Goal: Task Accomplishment & Management: Use online tool/utility

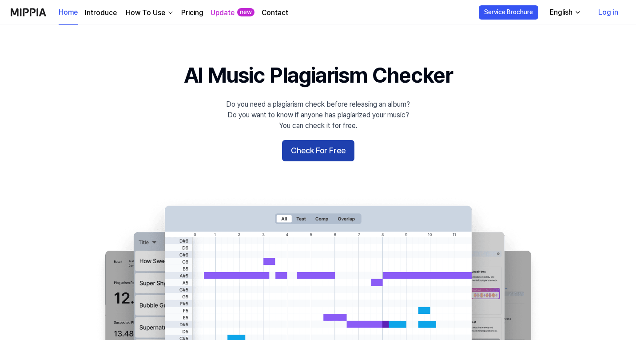
click at [331, 150] on button "Check For Free" at bounding box center [318, 150] width 72 height 21
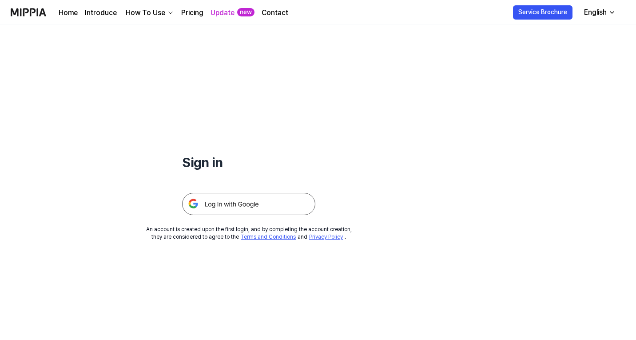
click at [232, 210] on img at bounding box center [248, 204] width 133 height 22
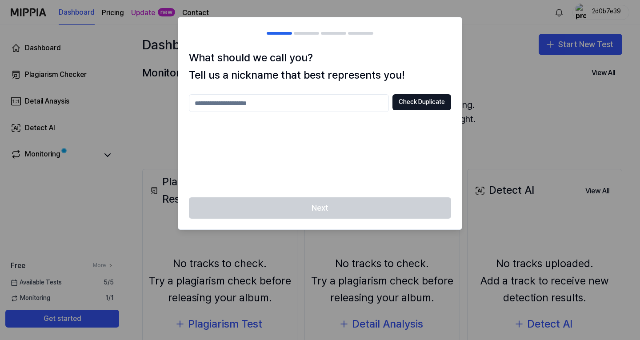
click at [326, 98] on input "text" at bounding box center [289, 103] width 200 height 18
type input "*"
type input "********"
click at [405, 105] on button "Check Duplicate" at bounding box center [421, 102] width 59 height 16
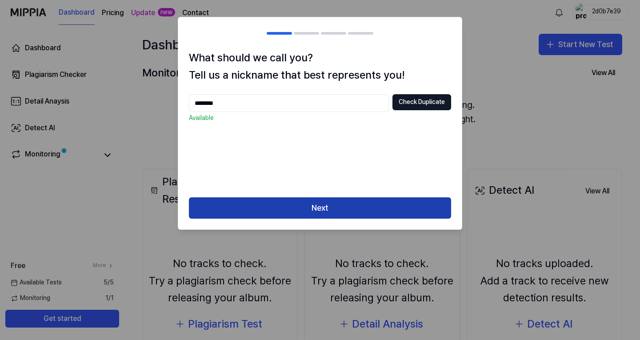
click at [346, 207] on button "Next" at bounding box center [320, 207] width 262 height 21
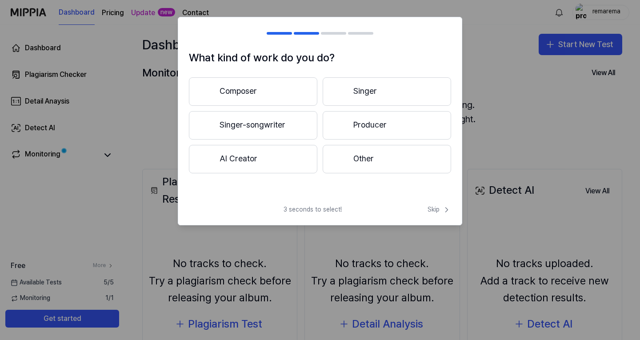
click at [357, 164] on button "Other" at bounding box center [387, 159] width 128 height 28
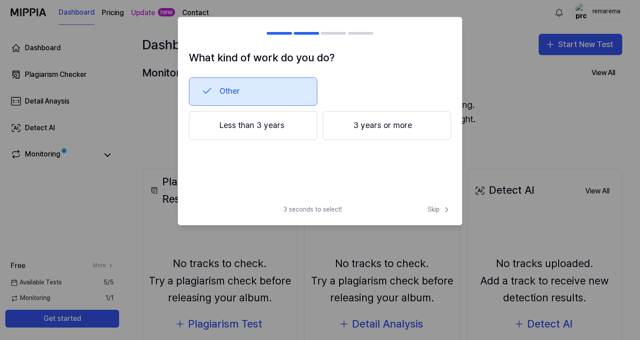
click at [352, 137] on button "3 years or more" at bounding box center [387, 125] width 128 height 29
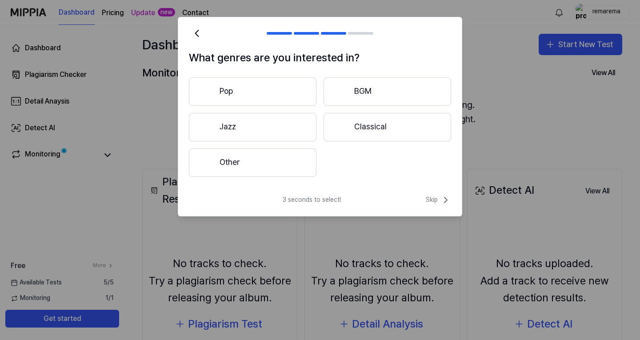
click at [275, 87] on button "Pop" at bounding box center [253, 91] width 128 height 28
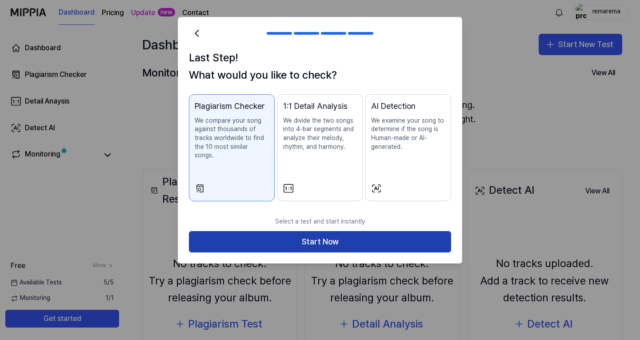
click at [372, 233] on button "Start Now" at bounding box center [320, 241] width 262 height 21
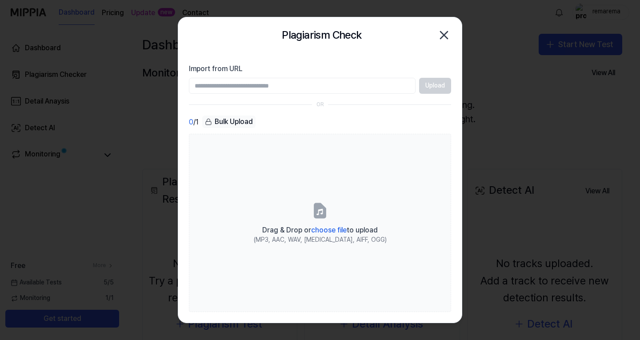
paste input "**********"
type input "**********"
click at [437, 86] on button "Upload" at bounding box center [435, 86] width 32 height 16
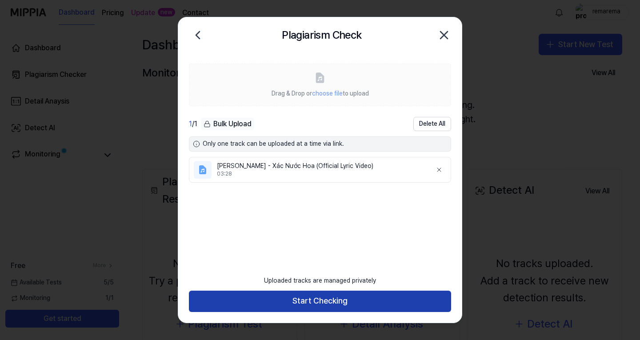
click at [344, 307] on button "Start Checking" at bounding box center [320, 301] width 262 height 21
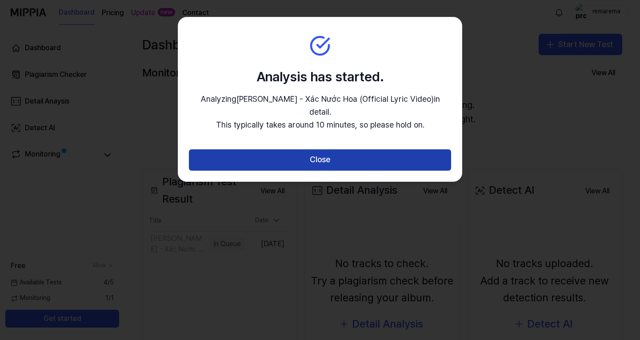
click at [343, 149] on button "Close" at bounding box center [320, 159] width 262 height 21
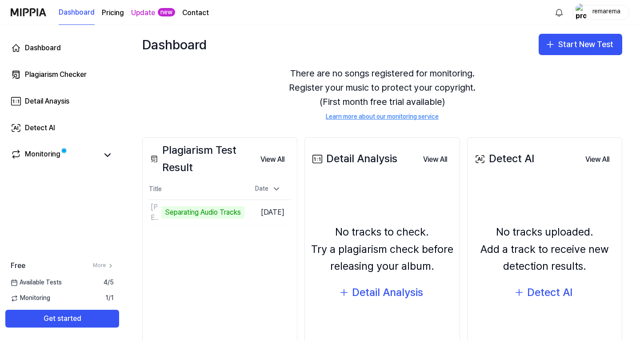
scroll to position [28, 0]
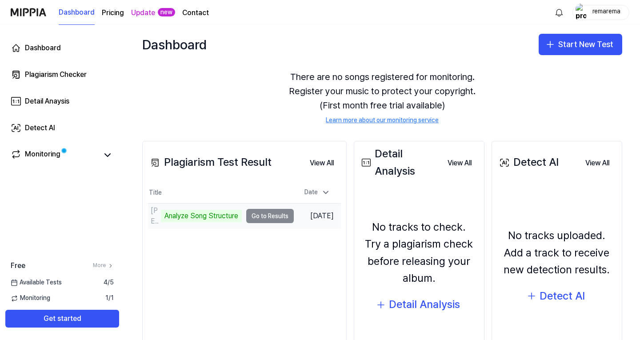
click at [261, 218] on td "DENIS DANG - Xác Nước Hoa (Official Lyric Video) Analyze Song Structure Go to R…" at bounding box center [221, 215] width 146 height 25
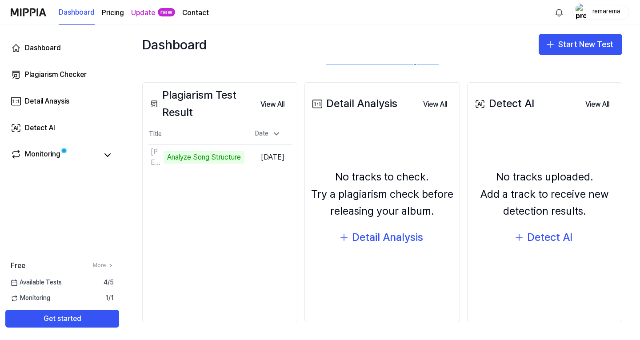
scroll to position [87, 0]
click at [273, 104] on button "View All" at bounding box center [272, 105] width 38 height 18
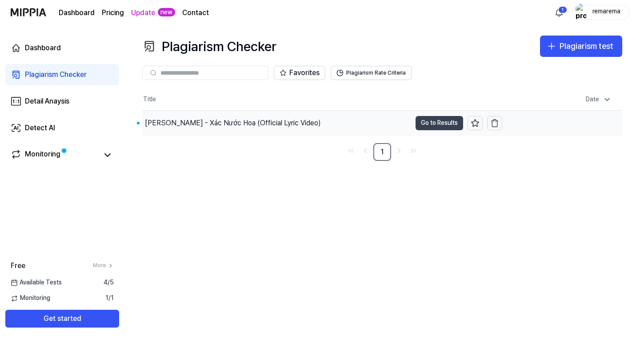
click at [443, 121] on button "Go to Results" at bounding box center [439, 123] width 48 height 14
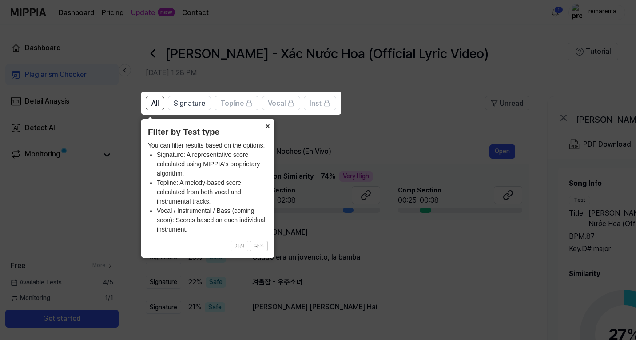
click at [270, 127] on button "×" at bounding box center [267, 125] width 14 height 12
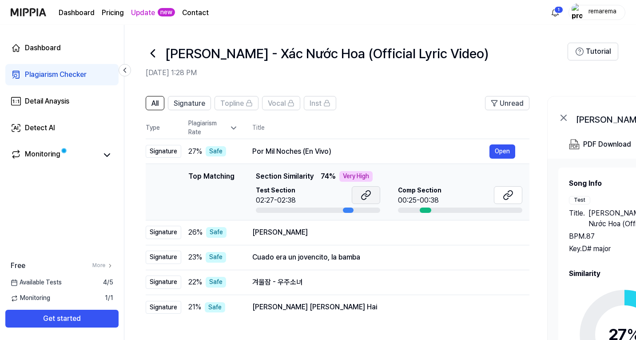
click at [368, 196] on icon at bounding box center [366, 195] width 11 height 11
click at [506, 151] on button "Open" at bounding box center [503, 151] width 26 height 14
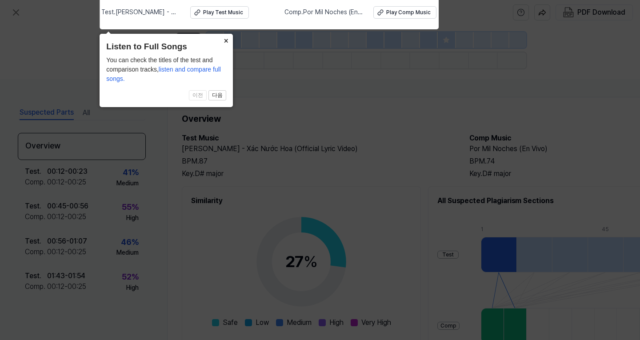
click at [223, 40] on button "×" at bounding box center [226, 40] width 14 height 12
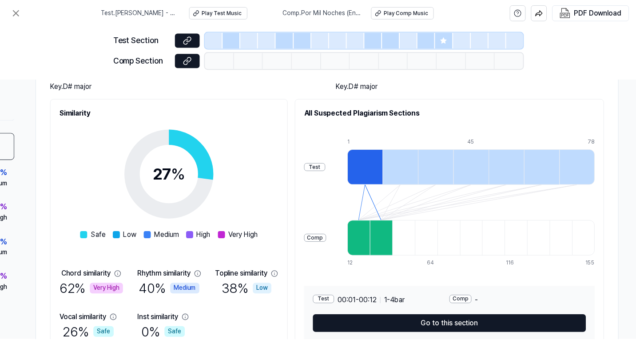
scroll to position [88, 0]
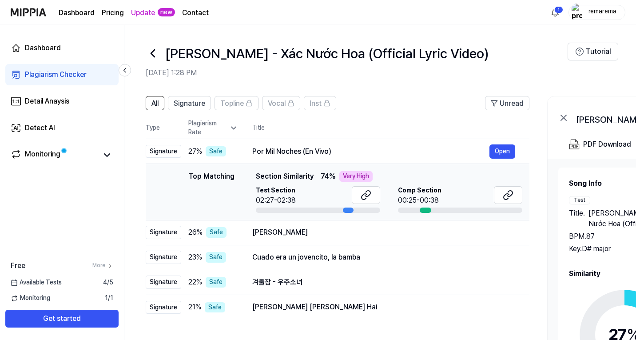
click at [217, 174] on div "Top Matching" at bounding box center [211, 192] width 46 height 42
click at [510, 195] on icon at bounding box center [508, 195] width 11 height 11
click at [359, 175] on div "Very High" at bounding box center [355, 176] width 33 height 11
click at [275, 175] on span "Section Similarity" at bounding box center [285, 176] width 58 height 11
click at [504, 284] on button "Open" at bounding box center [503, 282] width 26 height 14
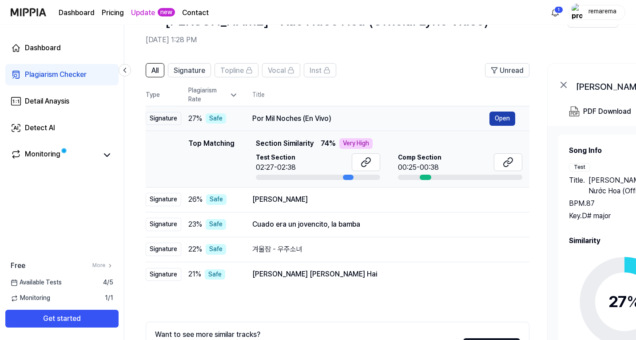
scroll to position [33, 0]
click at [506, 116] on button "Open" at bounding box center [503, 118] width 26 height 14
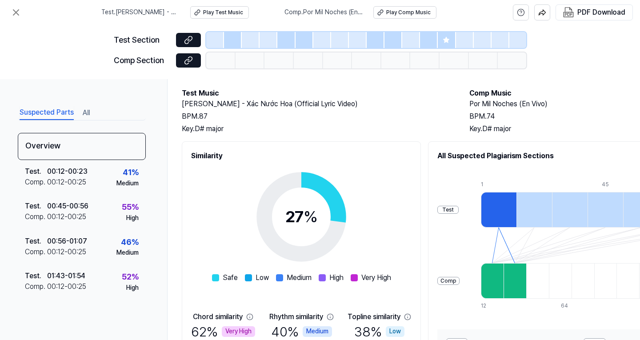
scroll to position [135, 0]
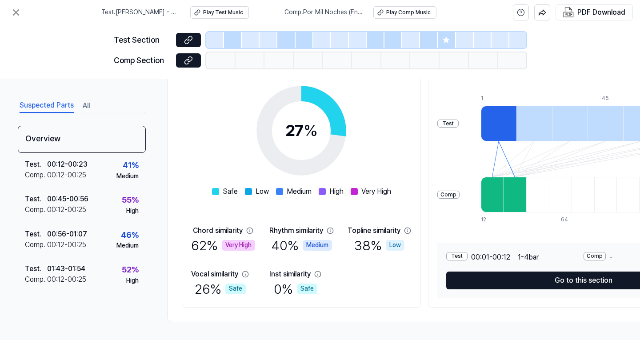
click at [234, 241] on div "Very High" at bounding box center [238, 245] width 33 height 11
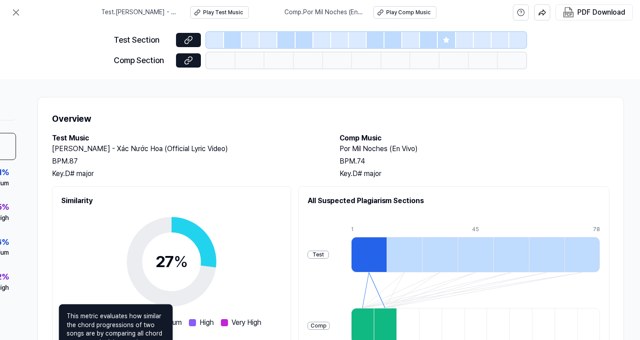
scroll to position [0, 135]
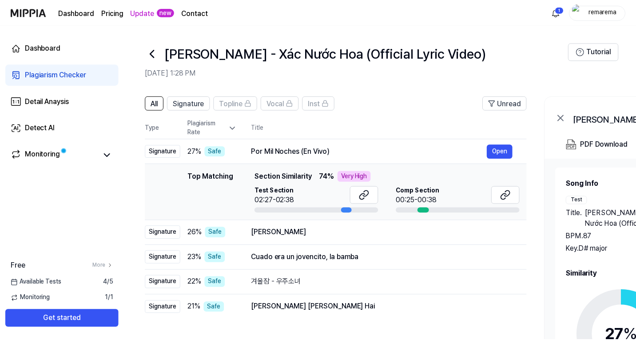
scroll to position [33, 0]
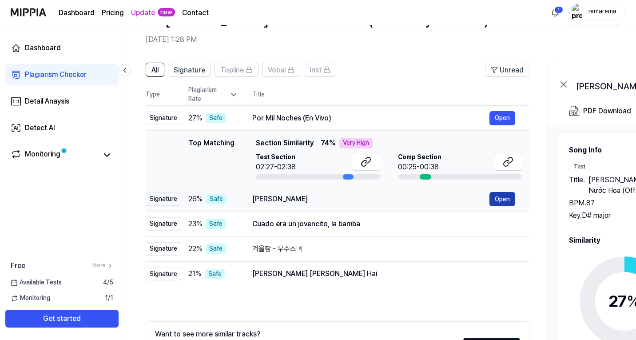
click at [501, 202] on button "Open" at bounding box center [503, 199] width 26 height 14
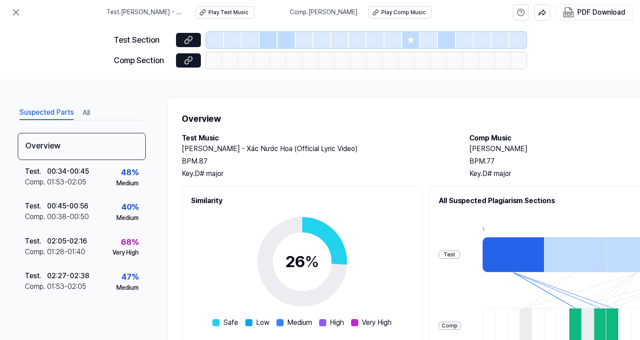
drag, startPoint x: 542, startPoint y: 148, endPoint x: 463, endPoint y: 147, distance: 79.1
click at [463, 147] on div "Test Music DENIS DANG - Xác Nước Hoa (Official Lyric Video) BPM. 87 Key. D# maj…" at bounding box center [460, 156] width 557 height 46
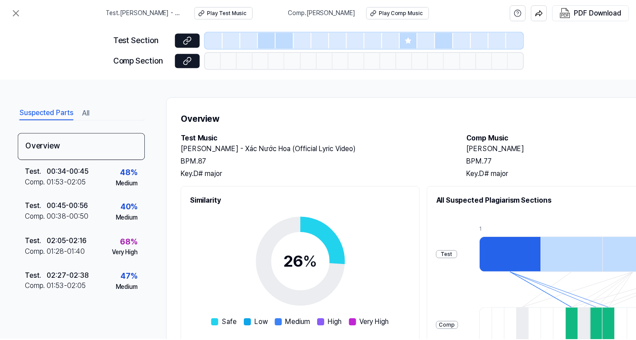
scroll to position [33, 0]
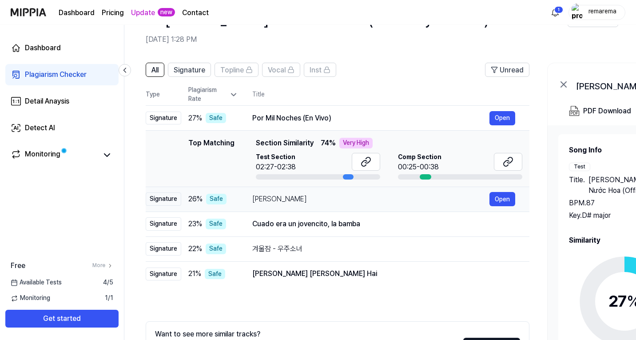
click at [358, 200] on div "Kimiwo Shiranai" at bounding box center [370, 199] width 237 height 11
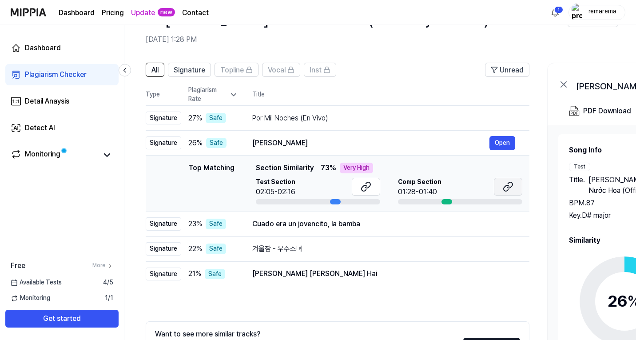
click at [510, 190] on icon at bounding box center [508, 186] width 11 height 11
click at [330, 250] on div "겨울잠 - 우주소녀" at bounding box center [370, 248] width 237 height 11
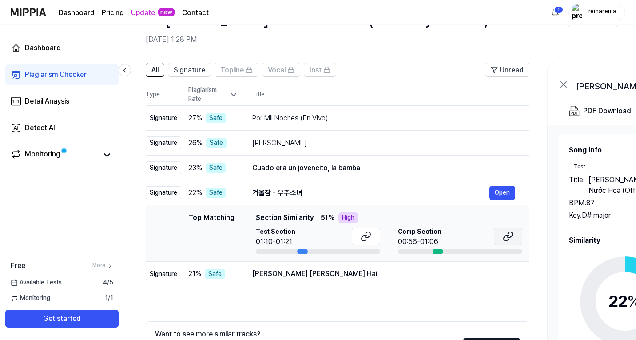
click at [519, 241] on button at bounding box center [508, 236] width 28 height 18
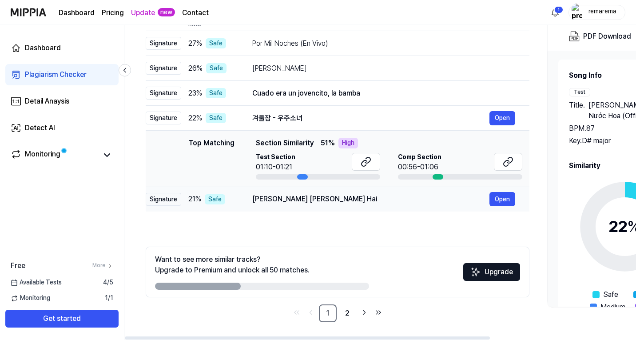
click at [400, 206] on td "Karam Hussain Ka Hai Open" at bounding box center [383, 199] width 291 height 25
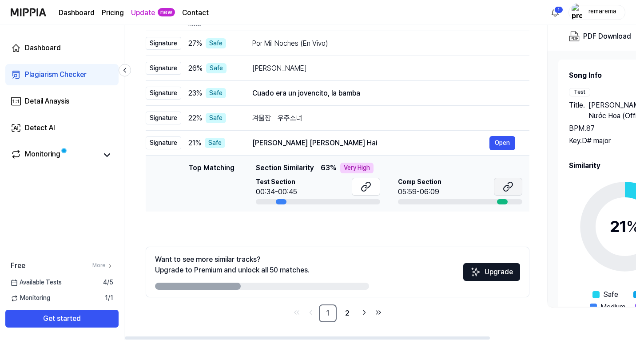
click at [512, 187] on icon at bounding box center [508, 186] width 11 height 11
click at [343, 309] on link "2" at bounding box center [348, 313] width 18 height 18
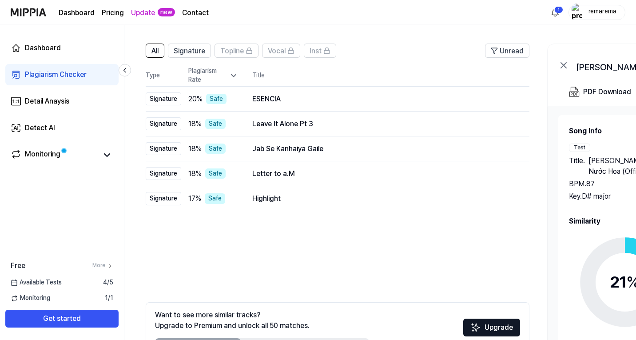
scroll to position [108, 0]
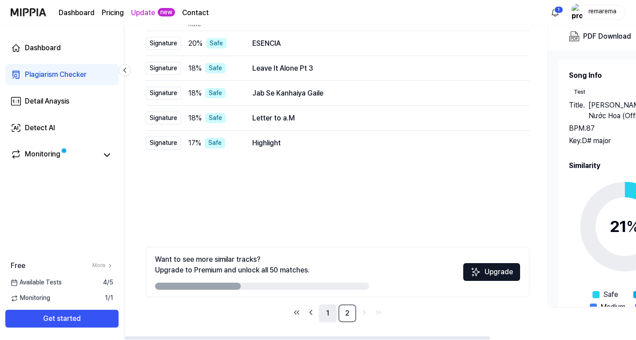
click at [327, 318] on link "1" at bounding box center [328, 313] width 18 height 18
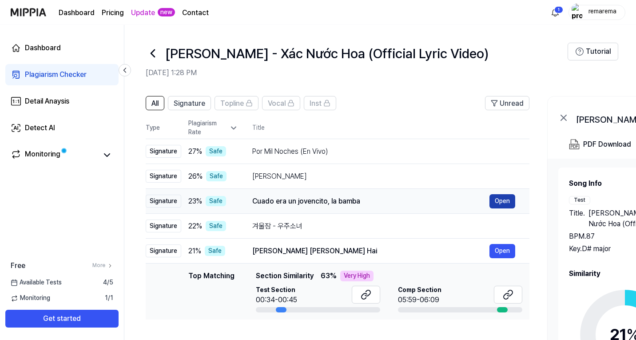
click at [504, 203] on button "Open" at bounding box center [503, 201] width 26 height 14
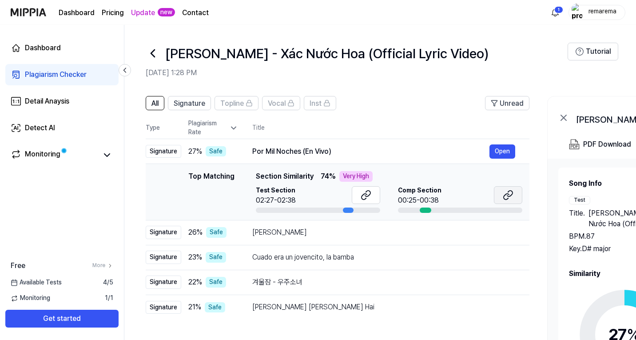
click at [507, 198] on icon at bounding box center [508, 195] width 11 height 11
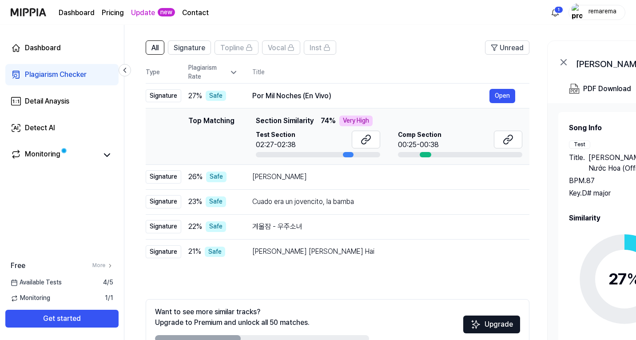
scroll to position [108, 0]
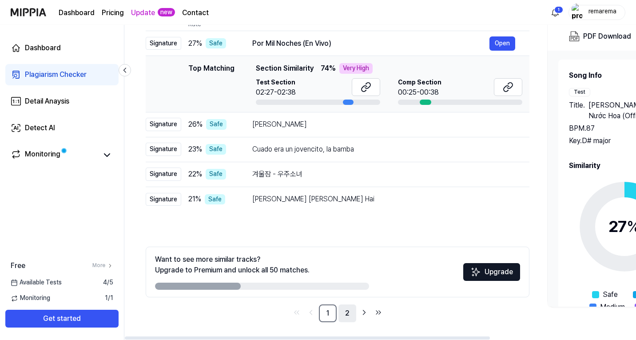
click at [346, 316] on link "2" at bounding box center [348, 313] width 18 height 18
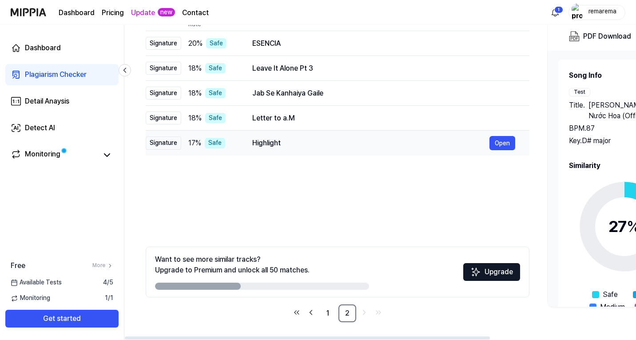
click at [338, 135] on td "Highlight Open" at bounding box center [383, 143] width 291 height 25
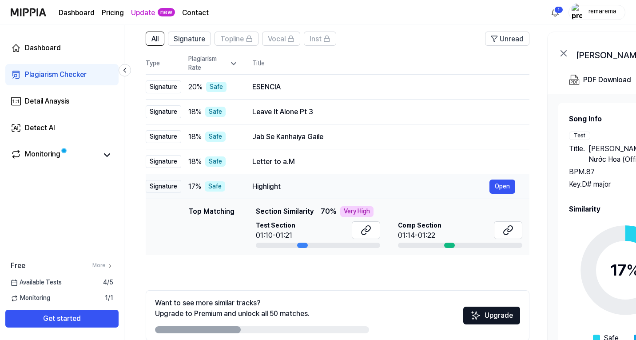
scroll to position [56, 0]
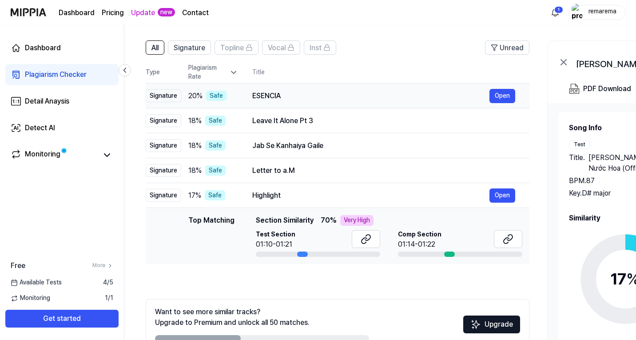
click at [326, 100] on div "ESENCIA" at bounding box center [370, 96] width 237 height 11
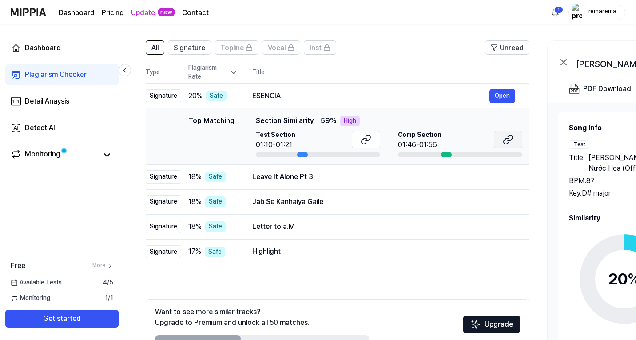
click at [514, 140] on button at bounding box center [508, 140] width 28 height 18
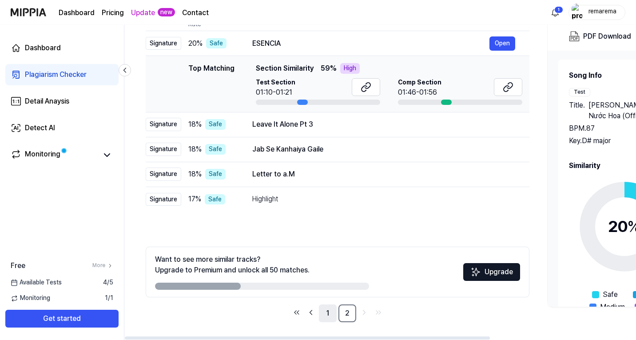
click at [334, 312] on link "1" at bounding box center [328, 313] width 18 height 18
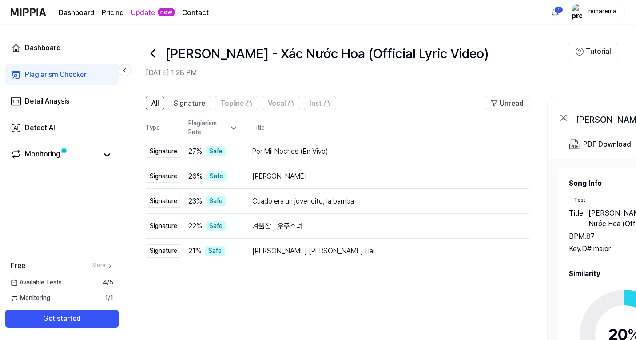
click at [232, 128] on icon at bounding box center [233, 128] width 4 height 2
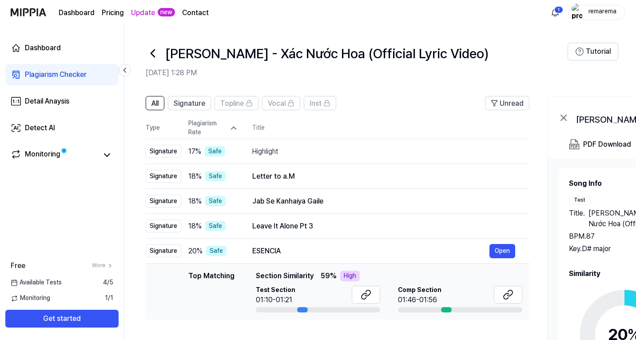
click at [232, 128] on icon at bounding box center [233, 128] width 9 height 9
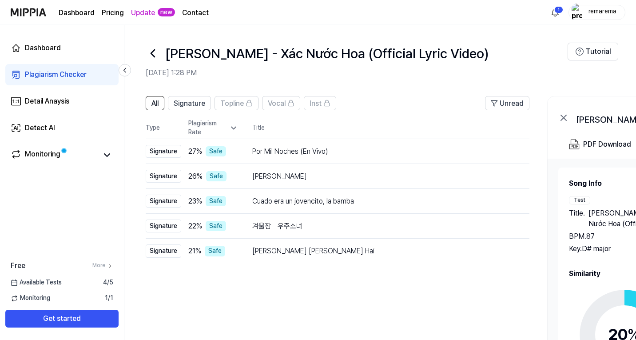
click at [232, 127] on icon at bounding box center [233, 128] width 9 height 9
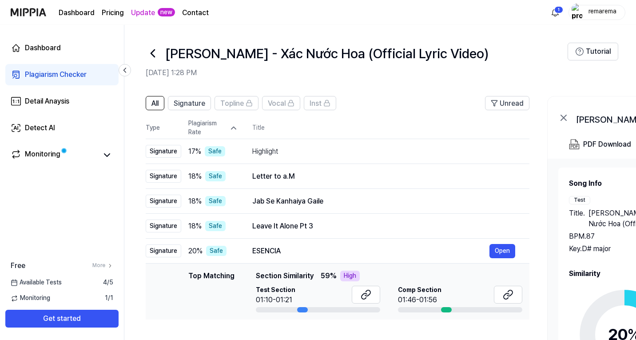
click at [232, 127] on icon at bounding box center [233, 128] width 9 height 9
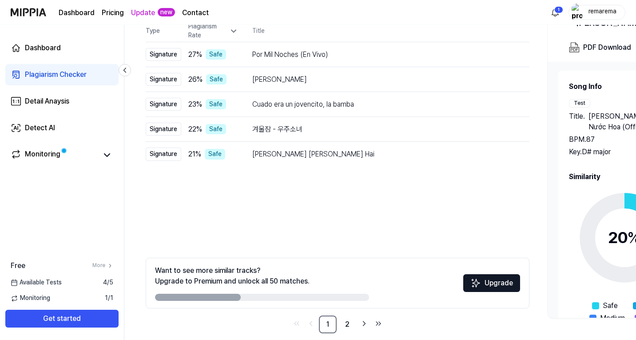
scroll to position [108, 0]
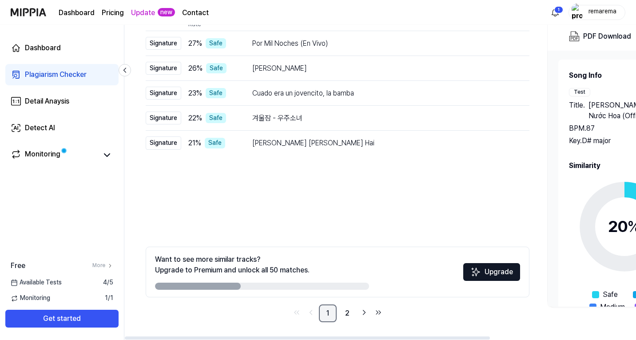
click at [331, 311] on link "1" at bounding box center [328, 313] width 18 height 18
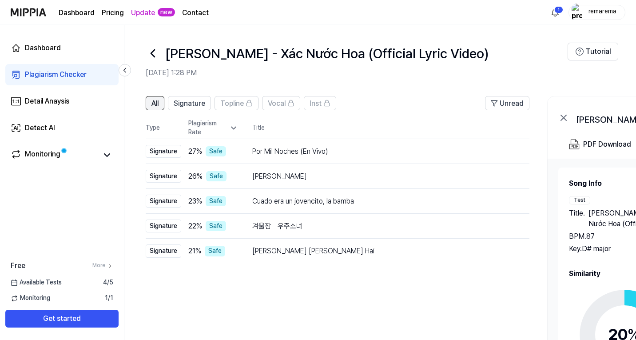
click at [159, 103] on span "All" at bounding box center [155, 103] width 7 height 11
click at [190, 101] on span "Signature" at bounding box center [190, 103] width 32 height 11
click at [158, 96] on button "All" at bounding box center [155, 103] width 19 height 14
click at [204, 125] on div "Plagiarism Rate" at bounding box center [213, 127] width 50 height 17
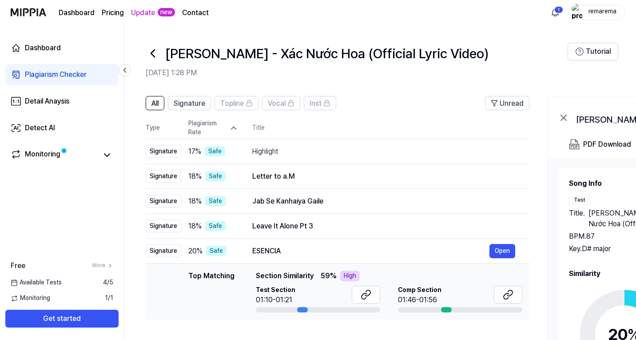
click at [203, 125] on div "Plagiarism Rate" at bounding box center [213, 127] width 50 height 17
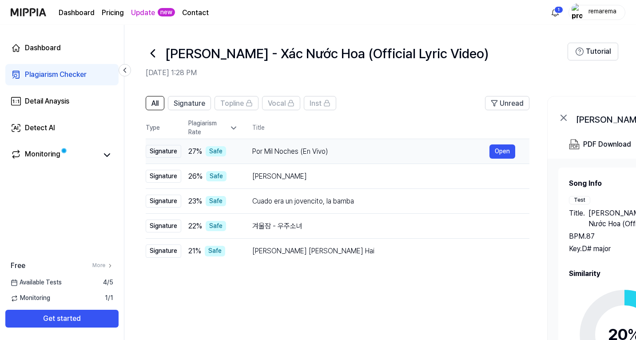
click at [283, 155] on div "Por Mil Noches (En Vivo)" at bounding box center [370, 151] width 237 height 11
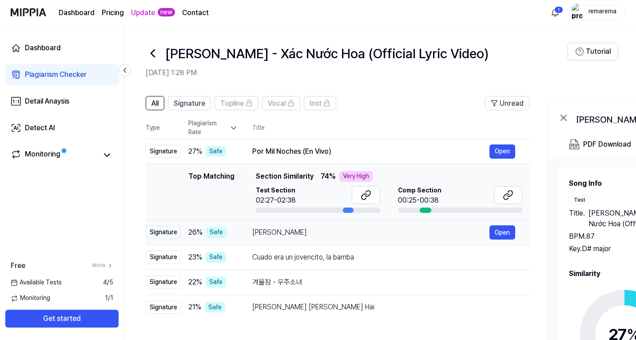
click at [295, 235] on div "Kimiwo Shiranai" at bounding box center [370, 232] width 237 height 11
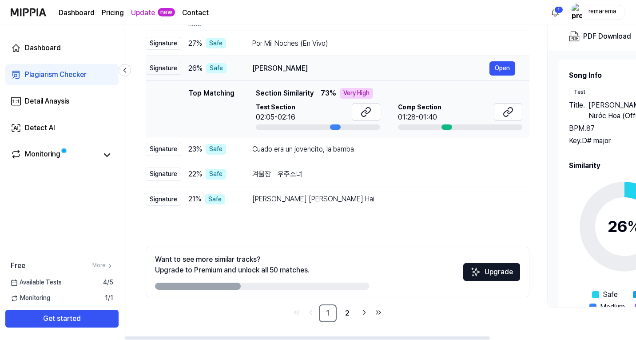
scroll to position [108, 0]
